Goal: Task Accomplishment & Management: Manage account settings

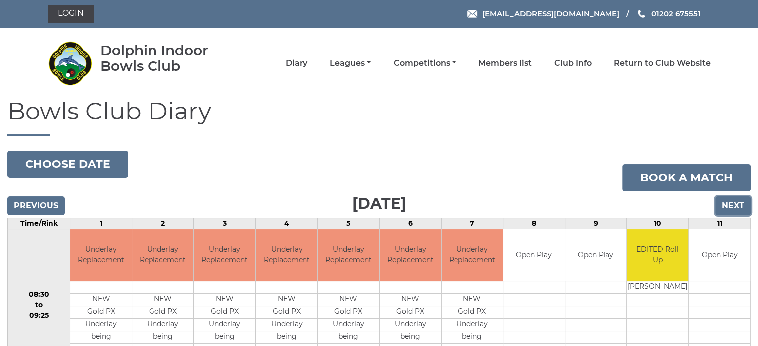
click at [729, 203] on input "Next" at bounding box center [732, 205] width 35 height 19
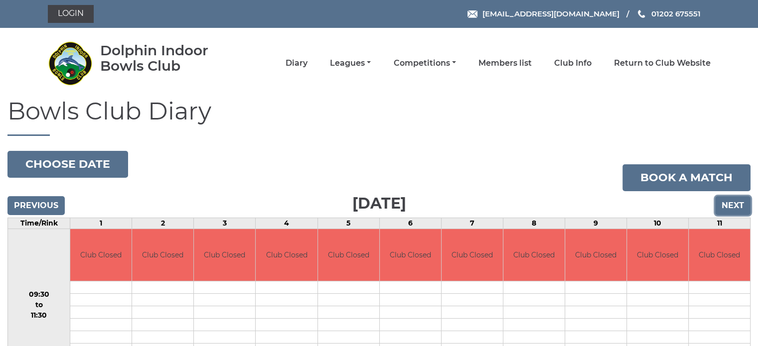
click at [729, 203] on input "Next" at bounding box center [732, 205] width 35 height 19
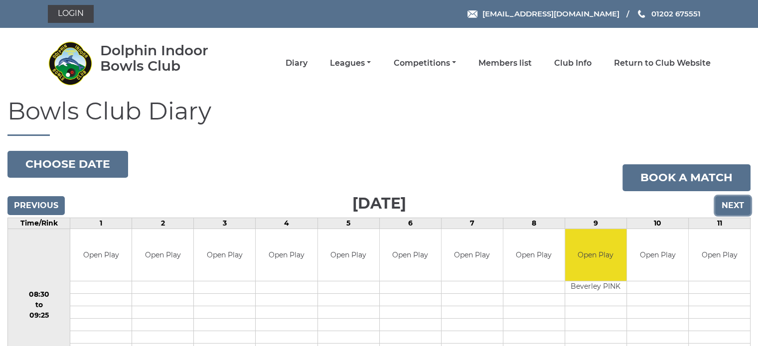
click at [729, 203] on input "Next" at bounding box center [732, 205] width 35 height 19
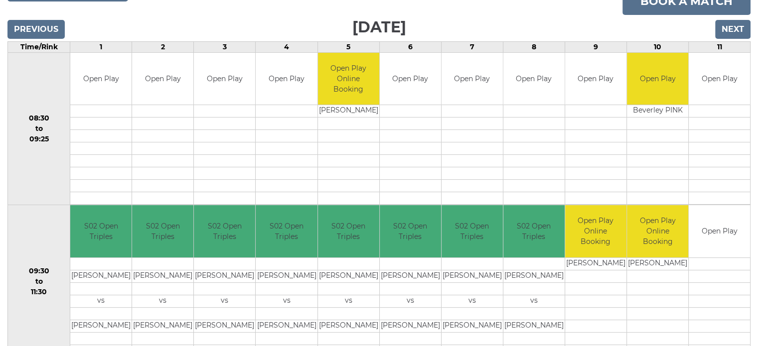
scroll to position [199, 0]
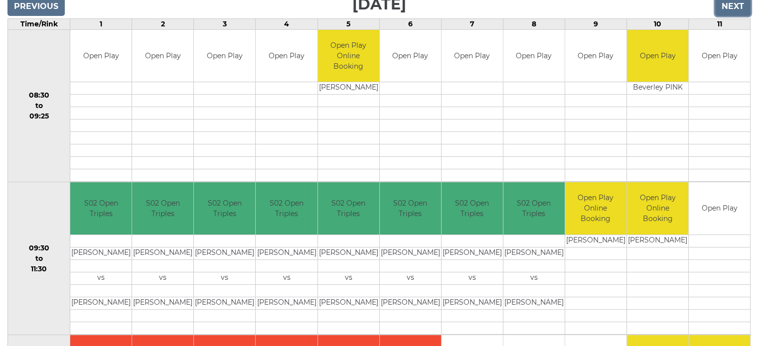
click at [732, 8] on input "Next" at bounding box center [732, 6] width 35 height 19
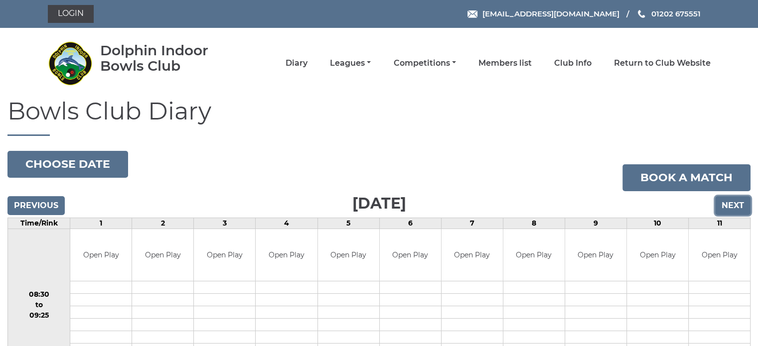
click at [733, 201] on input "Next" at bounding box center [732, 205] width 35 height 19
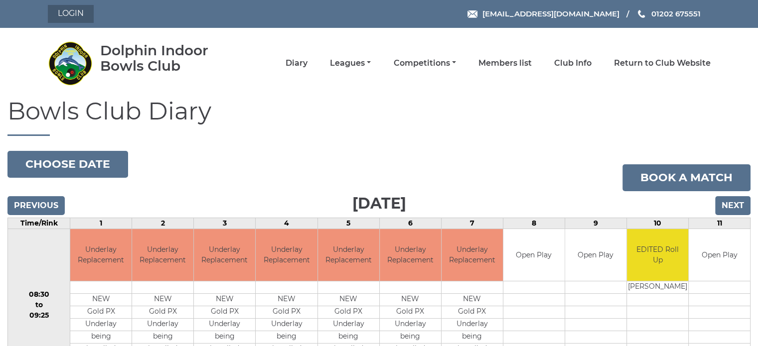
click at [76, 13] on link "Login" at bounding box center [71, 14] width 46 height 18
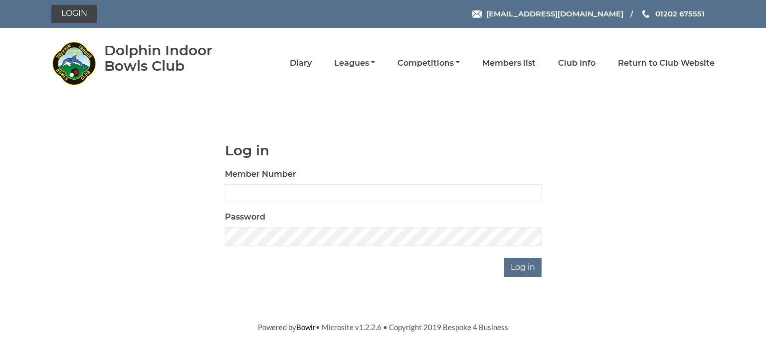
click at [264, 174] on label "Member Number" at bounding box center [260, 174] width 71 height 12
click at [264, 184] on input "Member Number" at bounding box center [383, 193] width 316 height 19
type input "2413"
click at [521, 268] on input "Log in" at bounding box center [522, 267] width 37 height 19
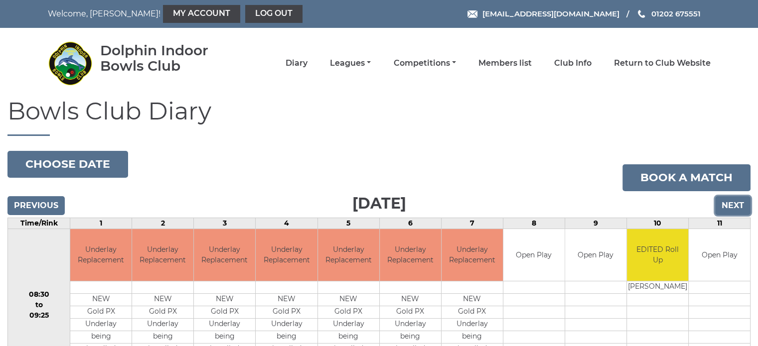
click at [730, 203] on input "Next" at bounding box center [732, 205] width 35 height 19
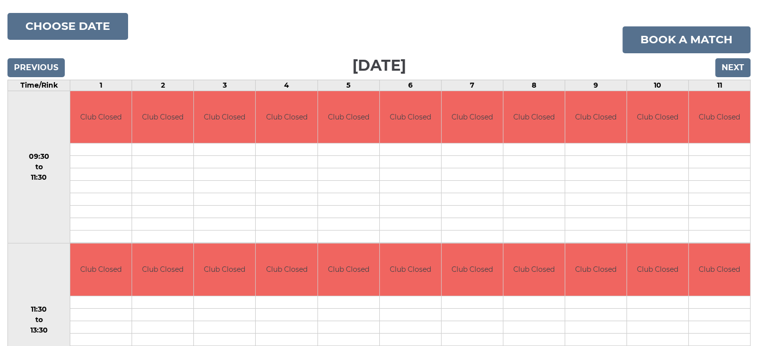
scroll to position [150, 0]
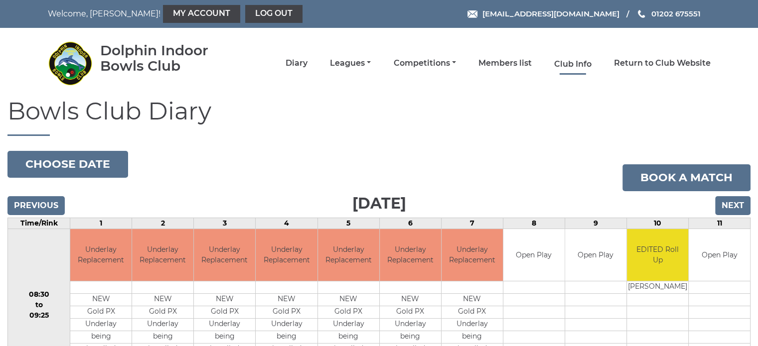
click at [575, 61] on link "Club Info" at bounding box center [572, 64] width 37 height 11
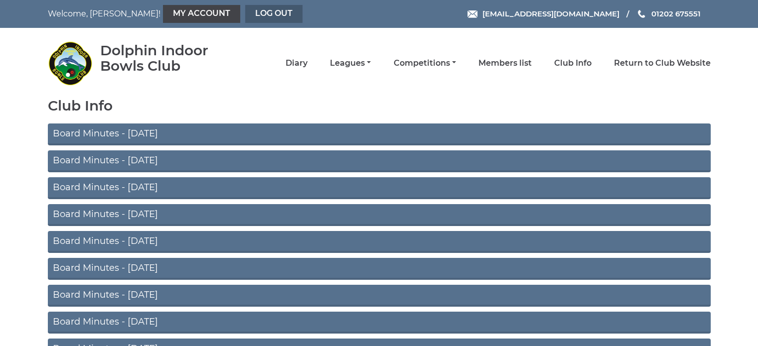
click at [245, 14] on link "Log out" at bounding box center [273, 14] width 57 height 18
